Goal: Task Accomplishment & Management: Complete application form

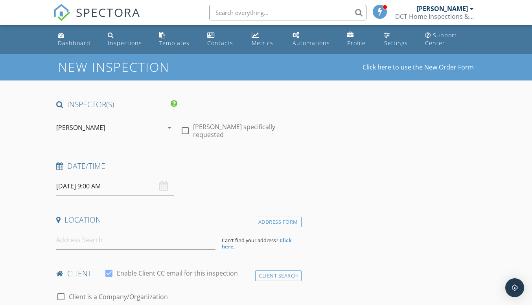
click at [67, 185] on input "09/30/2025 9:00 AM" at bounding box center [115, 186] width 118 height 19
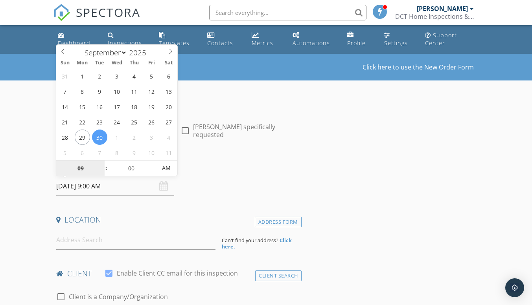
select select "9"
type input "[DATE] 9:00 AM"
click at [128, 224] on h4 "Location" at bounding box center [177, 220] width 242 height 10
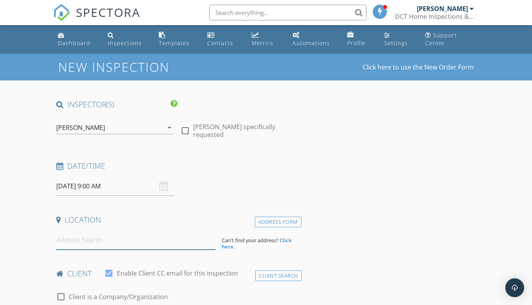
click at [101, 242] on input at bounding box center [135, 240] width 159 height 19
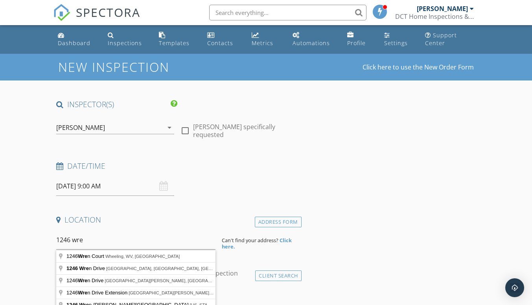
type input "1246 Wren Drive, New Martinsville, WV, USA"
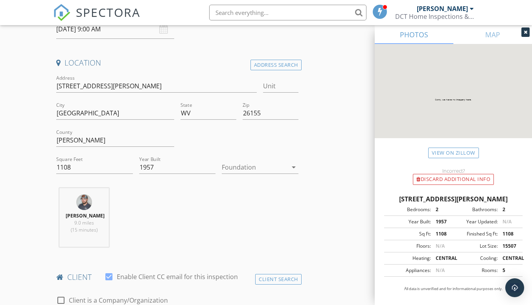
scroll to position [393, 0]
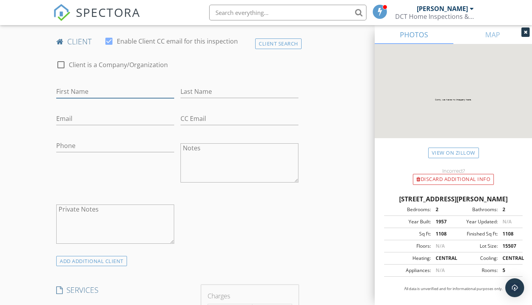
click at [89, 98] on input "First Name" at bounding box center [115, 91] width 118 height 13
type input "[PERSON_NAME]"
type input "Riggenbaugh"
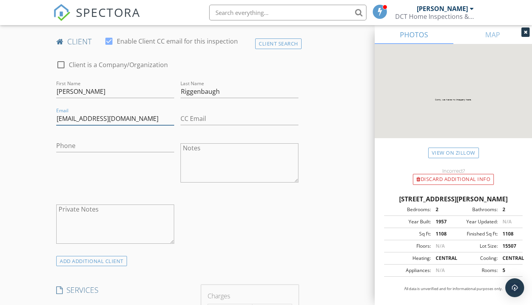
type input "[EMAIL_ADDRESS][DOMAIN_NAME]"
type input "[PHONE_NUMBER]"
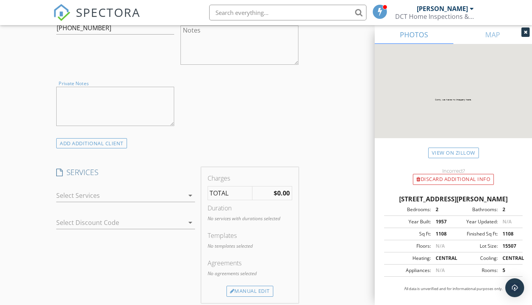
click at [136, 107] on textarea "Private Notes" at bounding box center [115, 106] width 118 height 39
type textarea "H"
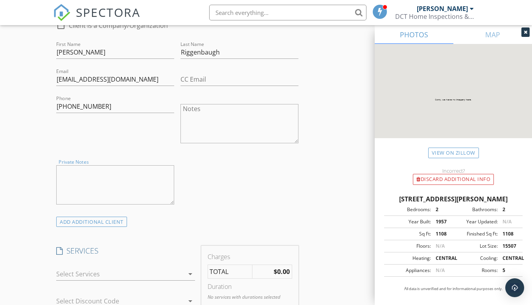
click at [237, 127] on textarea "Notes" at bounding box center [239, 123] width 118 height 39
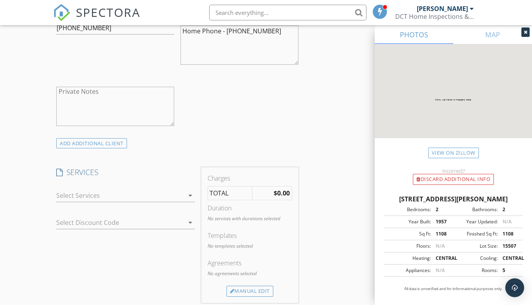
type textarea "Home Phone - (304)455-3410"
click at [164, 200] on div at bounding box center [119, 195] width 127 height 13
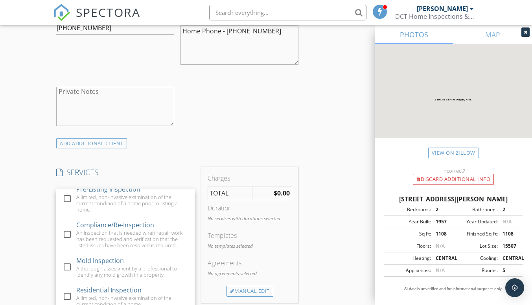
scroll to position [12, 0]
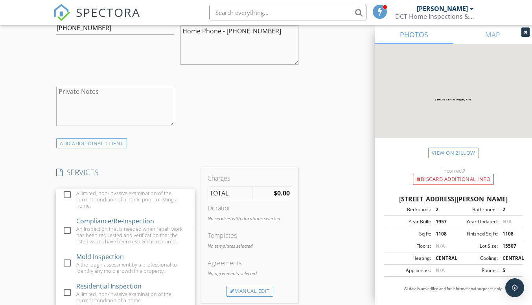
click at [73, 290] on div "check_box_outline_blank Residential Inspection A limited, non-invasive examinat…" at bounding box center [125, 293] width 126 height 29
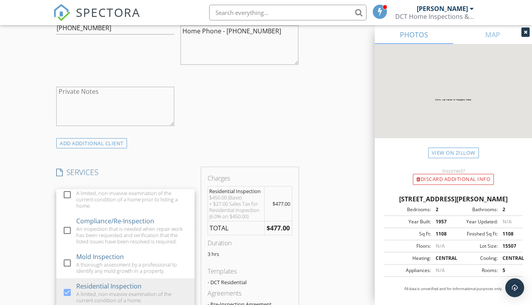
click at [329, 207] on div "INSPECTOR(S) check_box David Chichick Jr PRIMARY David Chichick Jr arrow_drop_d…" at bounding box center [265, 245] width 425 height 1313
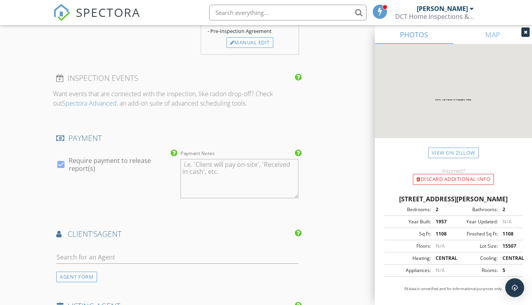
scroll to position [786, 0]
click at [240, 175] on textarea "Payment Notes" at bounding box center [239, 177] width 118 height 39
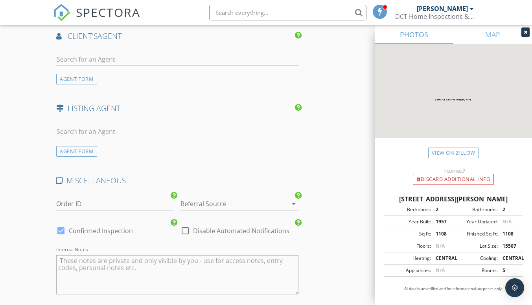
scroll to position [951, 0]
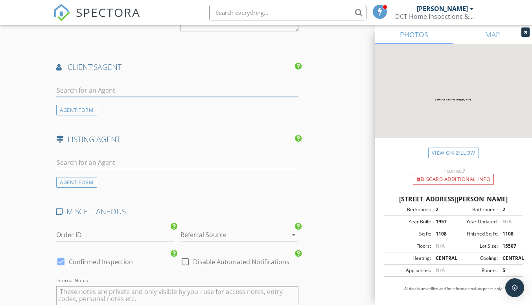
click at [119, 97] on input "text" at bounding box center [177, 90] width 242 height 13
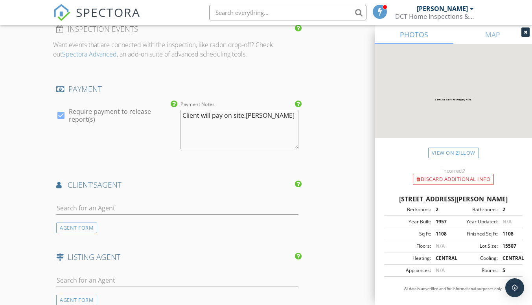
click at [266, 126] on textarea "Client will pay on site.sara" at bounding box center [239, 129] width 118 height 39
type textarea "Client will pay on site."
click at [151, 215] on input "text" at bounding box center [177, 208] width 242 height 13
type input "sara"
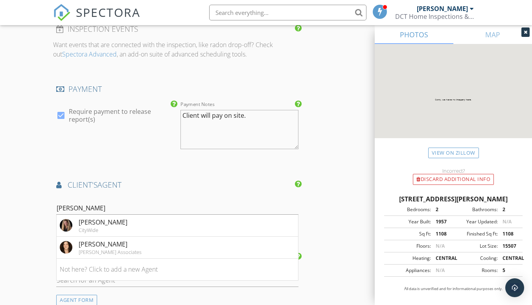
click at [132, 232] on li "Sara Cool CityWide" at bounding box center [177, 226] width 241 height 22
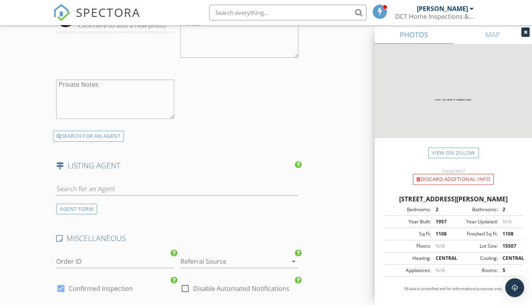
scroll to position [1109, 0]
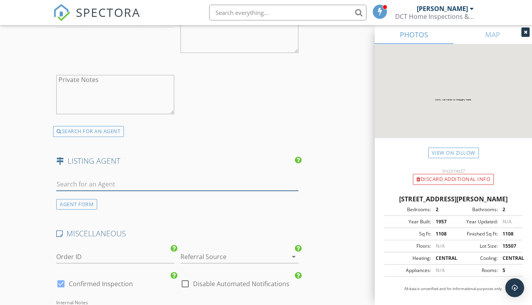
click at [146, 191] on input "text" at bounding box center [177, 184] width 242 height 13
type input "brian"
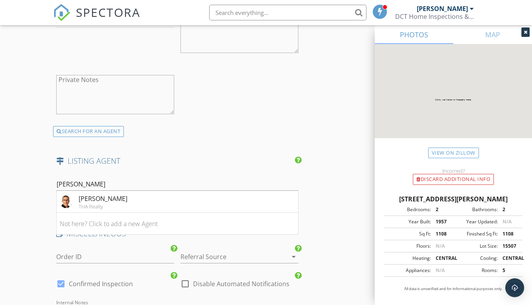
click at [180, 208] on li "Brian Feldmeier THA Realty" at bounding box center [177, 202] width 241 height 22
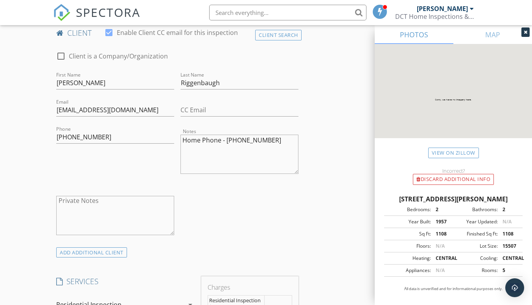
scroll to position [0, 0]
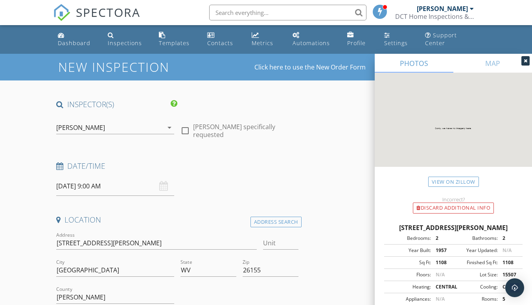
click at [525, 60] on icon at bounding box center [525, 61] width 4 height 5
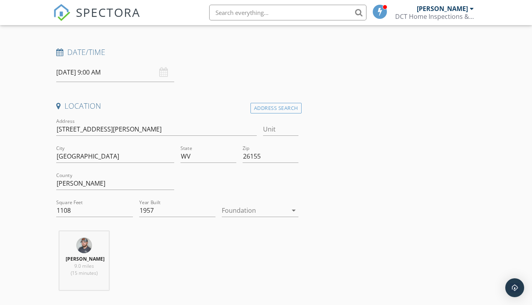
scroll to position [118, 0]
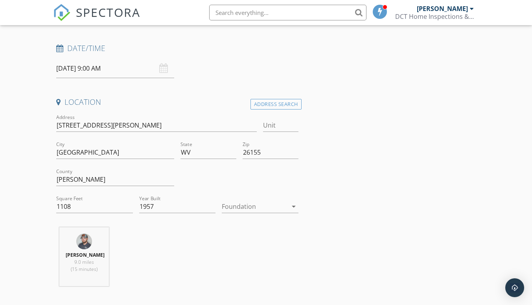
click at [283, 208] on div at bounding box center [254, 206] width 65 height 13
click at [267, 234] on div "Basement" at bounding box center [260, 228] width 64 height 19
click at [283, 206] on div "Basement" at bounding box center [254, 206] width 65 height 13
click at [273, 209] on div "Basement" at bounding box center [254, 206] width 65 height 13
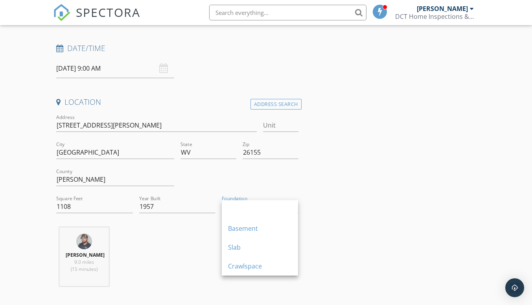
click at [270, 211] on div at bounding box center [260, 209] width 64 height 9
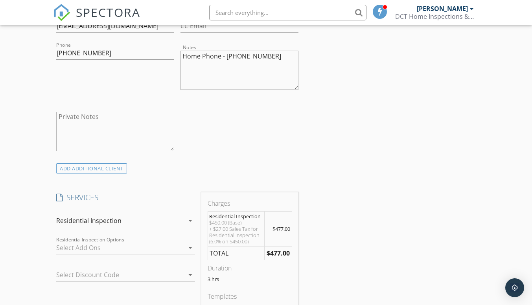
scroll to position [432, 0]
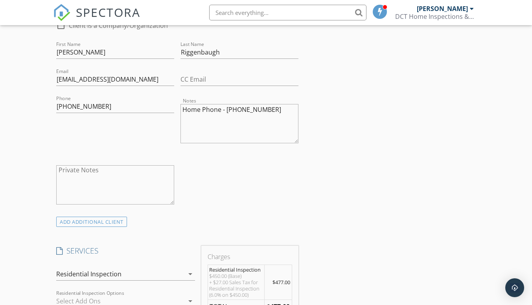
click at [242, 128] on textarea "Home Phone - (304)455-3410" at bounding box center [239, 123] width 118 height 39
click at [270, 116] on textarea "Home Phone - (304)455-3410" at bounding box center [239, 123] width 118 height 39
type textarea "Home Phone - (304)455-3410 Physical Address - 1 p.m."
click at [105, 190] on textarea "Private Notes" at bounding box center [115, 184] width 118 height 39
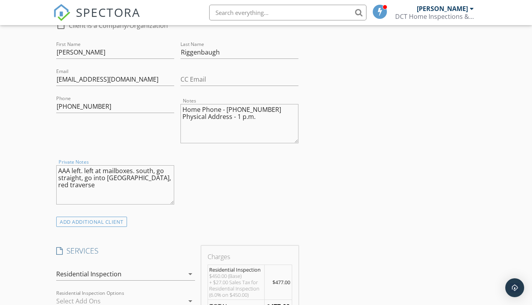
click at [170, 184] on textarea "AAA left. left at mailboxes. south, go straight, go into carport, red traverse" at bounding box center [115, 184] width 118 height 39
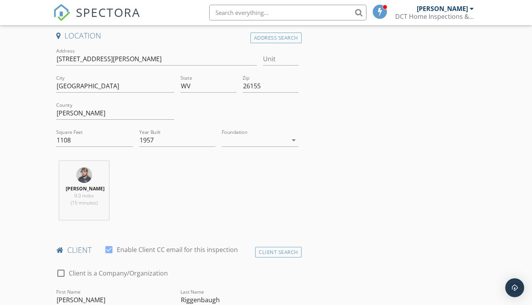
scroll to position [0, 0]
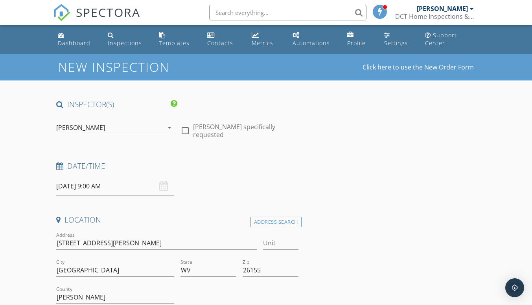
type textarea "AAA left. left at mailboxes. south, go straight, go into [GEOGRAPHIC_DATA], red…"
click at [189, 130] on div at bounding box center [184, 130] width 13 height 13
checkbox input "true"
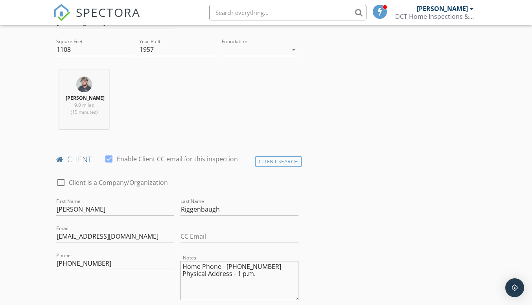
scroll to position [354, 0]
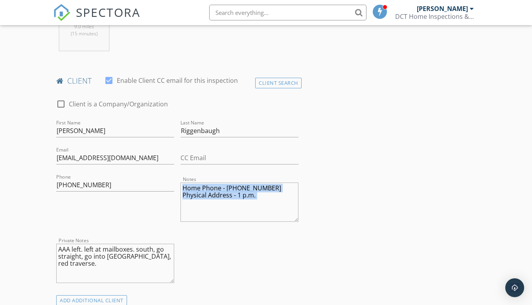
click at [181, 201] on textarea "Home Phone - (304)455-3410 Physical Address - 1 p.m." at bounding box center [239, 202] width 118 height 39
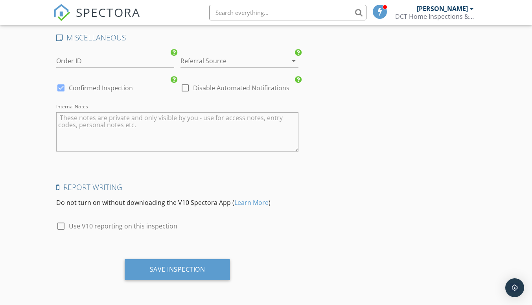
scroll to position [1490, 0]
type textarea "Home Phone - [PHONE_NUMBER] Meet at Physical Address - 1 p.m."
click at [195, 274] on div "Save Inspection" at bounding box center [178, 269] width 106 height 21
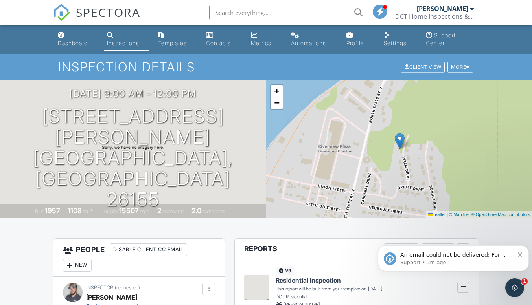
click at [497, 263] on p "Support • 3m ago" at bounding box center [457, 262] width 114 height 7
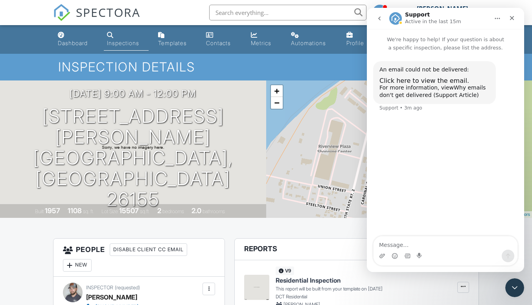
click at [445, 95] on link "Why emails don't get delivered (Support Article)" at bounding box center [432, 91] width 106 height 14
click at [509, 19] on icon "Close" at bounding box center [512, 18] width 6 height 6
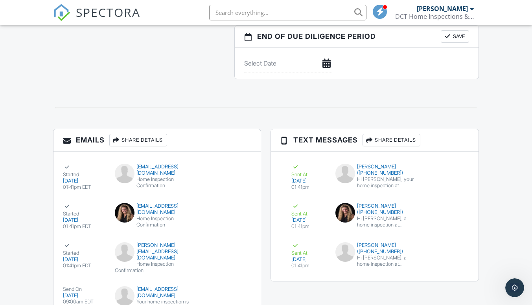
scroll to position [825, 0]
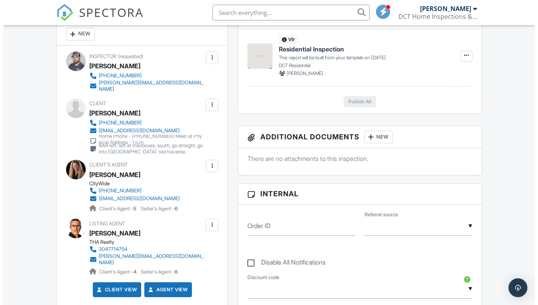
scroll to position [190, 0]
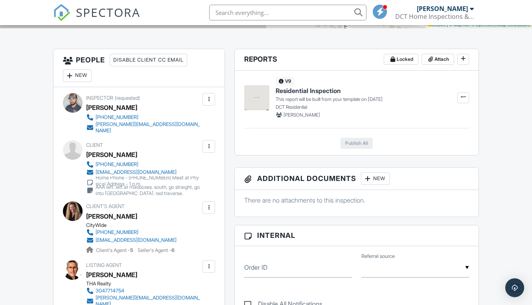
click at [210, 145] on div at bounding box center [209, 147] width 8 height 8
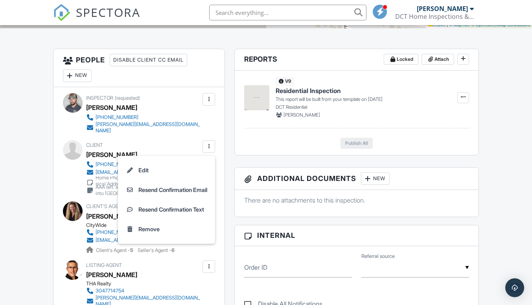
click at [170, 164] on li "Edit" at bounding box center [167, 171] width 88 height 20
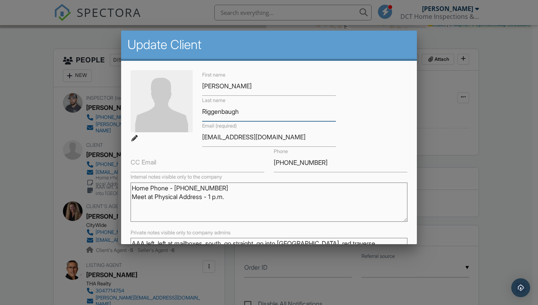
click at [246, 113] on input "Riggenbaugh" at bounding box center [269, 111] width 134 height 19
type input "Riggenbach"
click at [250, 136] on input "[EMAIL_ADDRESS][DOMAIN_NAME]" at bounding box center [269, 137] width 134 height 19
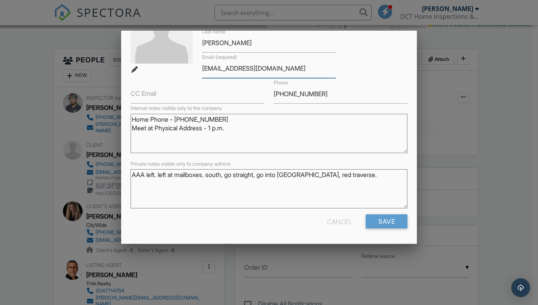
type input "randyriggenbach10@gmail.com"
click at [375, 224] on input "Save" at bounding box center [386, 222] width 42 height 14
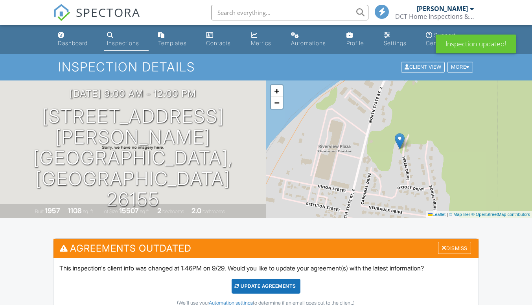
click at [283, 279] on div "Update Agreements" at bounding box center [265, 286] width 69 height 15
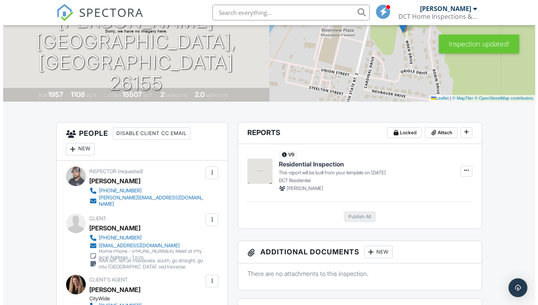
scroll to position [102, 0]
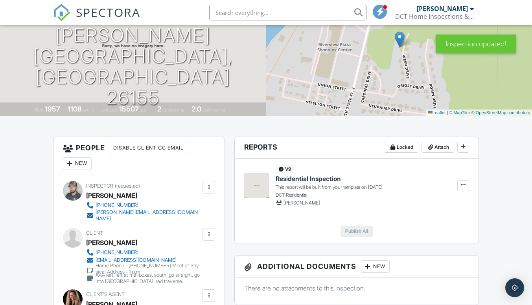
click at [212, 231] on div at bounding box center [209, 235] width 8 height 8
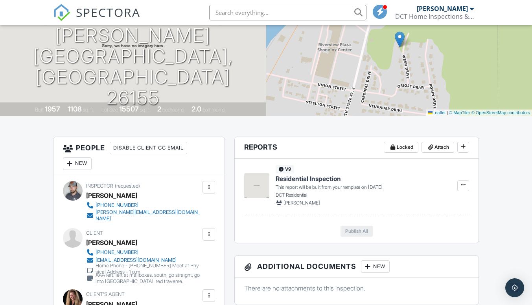
click at [213, 232] on div at bounding box center [208, 234] width 13 height 13
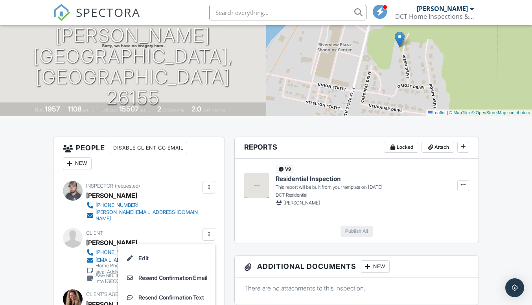
click at [187, 271] on li "Resend Confirmation Email" at bounding box center [167, 278] width 88 height 20
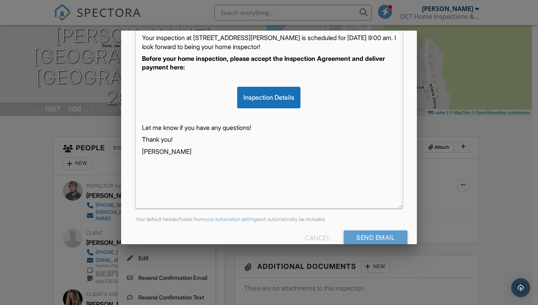
scroll to position [157, 0]
click at [365, 236] on input "Send Email" at bounding box center [375, 237] width 64 height 14
